Goal: Find specific page/section: Find specific page/section

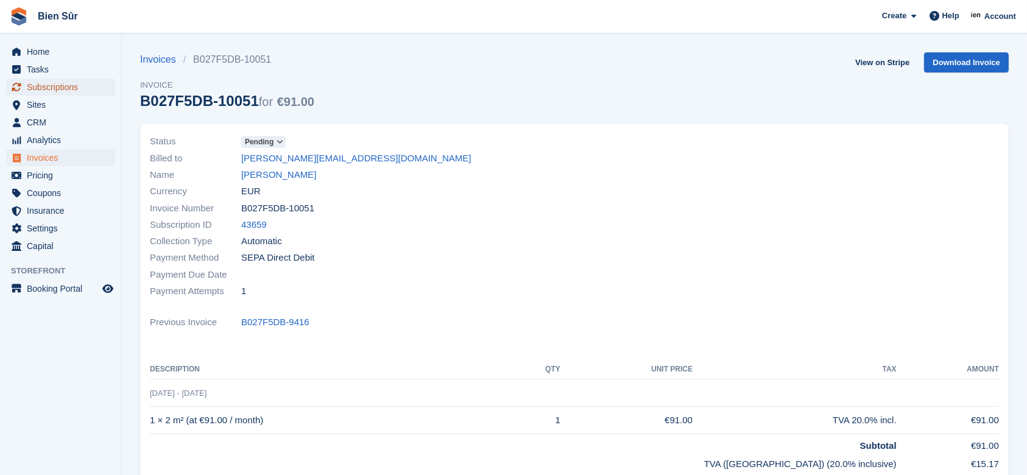
click at [62, 90] on span "Subscriptions" at bounding box center [63, 87] width 73 height 17
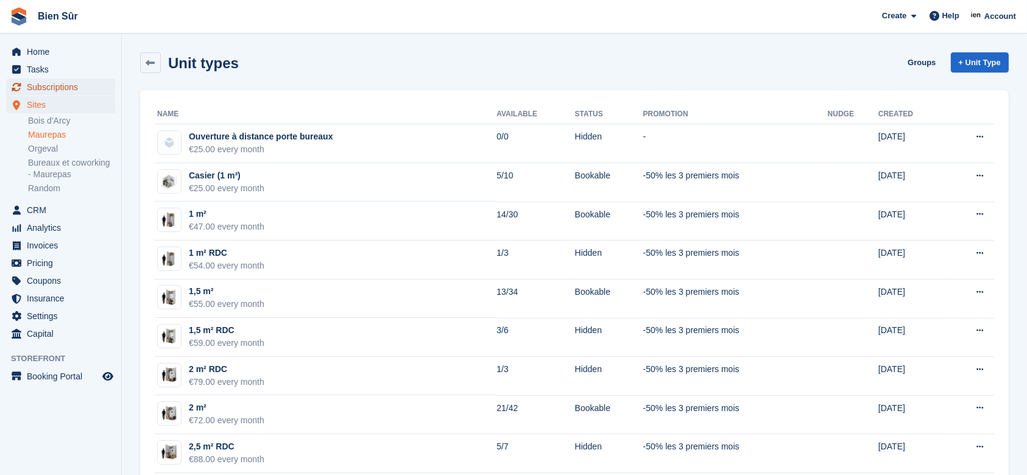
click at [66, 83] on span "Subscriptions" at bounding box center [63, 87] width 73 height 17
click at [55, 91] on span "Subscriptions" at bounding box center [63, 87] width 73 height 17
click at [54, 87] on span "Subscriptions" at bounding box center [63, 87] width 73 height 17
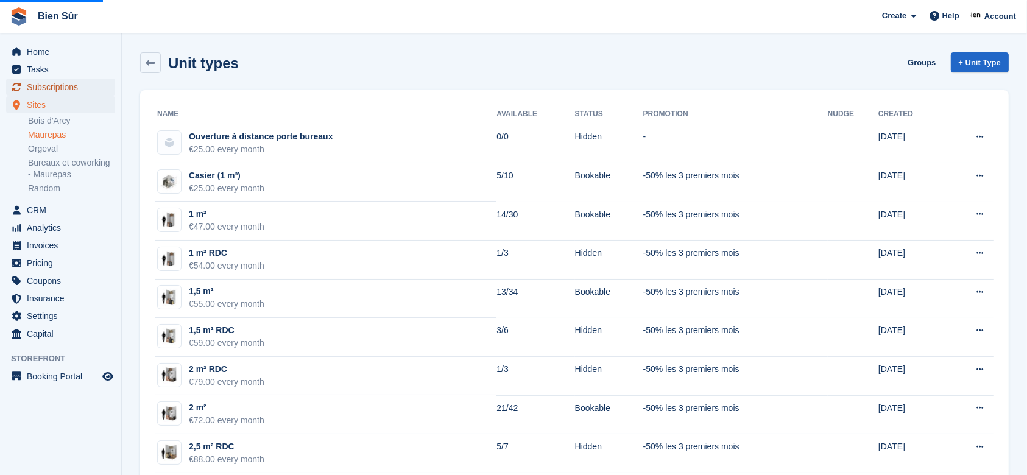
click at [54, 87] on span "Subscriptions" at bounding box center [63, 87] width 73 height 17
click at [536, 48] on div "Unit types Groups + Unit Type" at bounding box center [574, 65] width 881 height 38
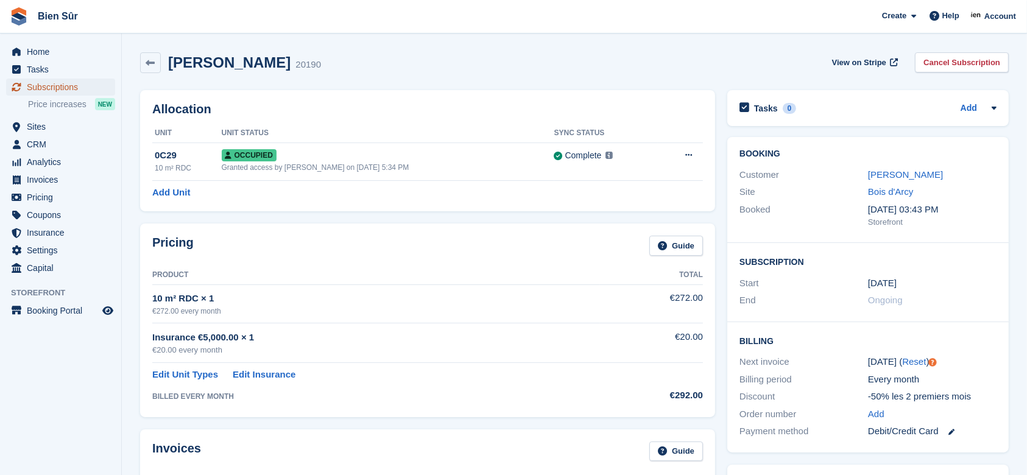
click at [70, 82] on span "Subscriptions" at bounding box center [63, 87] width 73 height 17
click at [62, 83] on span "Subscriptions" at bounding box center [63, 87] width 73 height 17
click at [42, 90] on span "Subscriptions" at bounding box center [63, 87] width 73 height 17
